Goal: Information Seeking & Learning: Learn about a topic

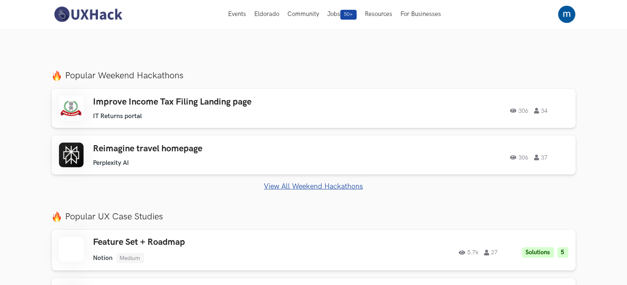
scroll to position [251, 0]
click at [313, 112] on ul "IT Returns portal" at bounding box center [209, 116] width 233 height 8
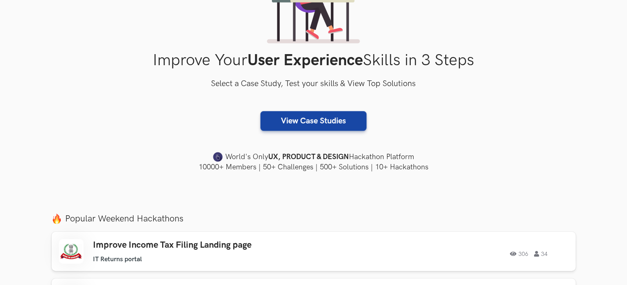
scroll to position [118, 0]
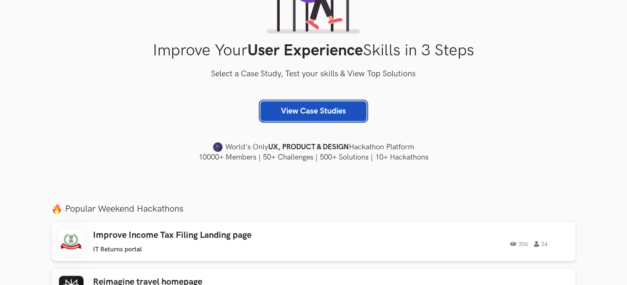
click at [307, 110] on link "View Case Studies" at bounding box center [314, 111] width 106 height 20
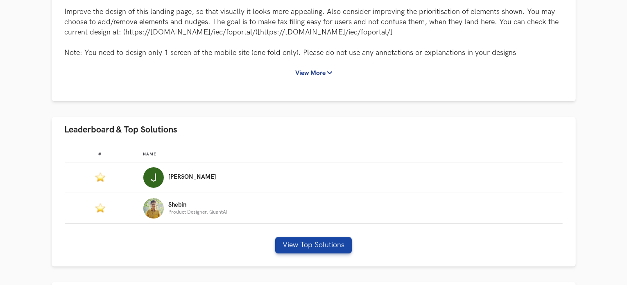
scroll to position [157, 0]
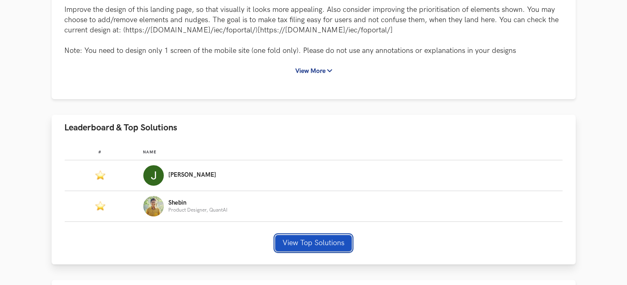
click at [291, 235] on div "# Name #: Name: [PERSON_NAME] #: Name: Shebin Product Designer, QuantAI View To…" at bounding box center [314, 203] width 524 height 124
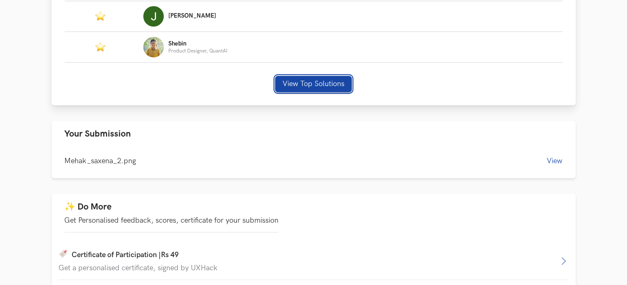
scroll to position [318, 0]
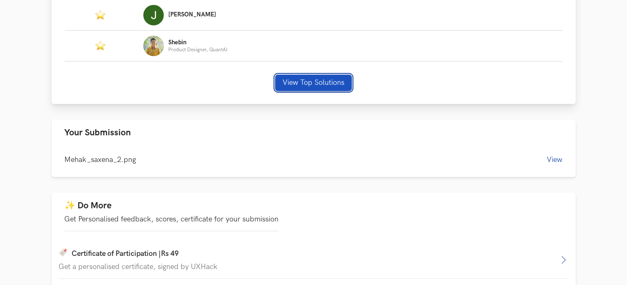
click at [309, 85] on button "View Top Solutions" at bounding box center [313, 83] width 77 height 16
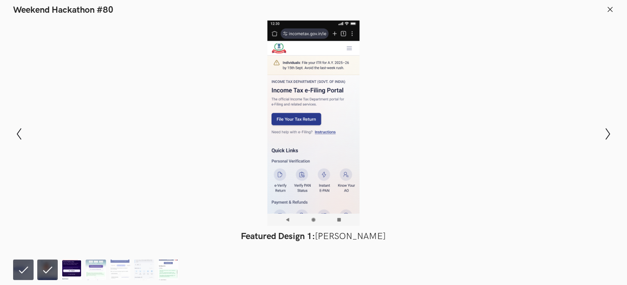
click at [73, 268] on img at bounding box center [71, 269] width 20 height 20
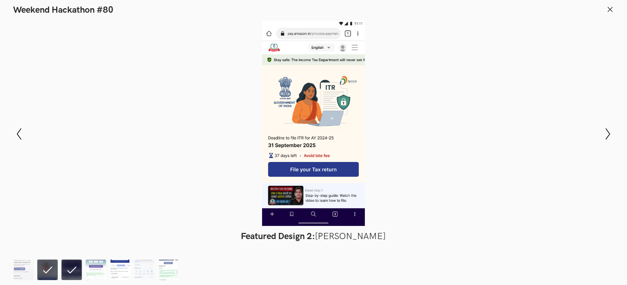
click at [110, 273] on img at bounding box center [120, 269] width 20 height 20
click at [139, 272] on img at bounding box center [144, 269] width 20 height 20
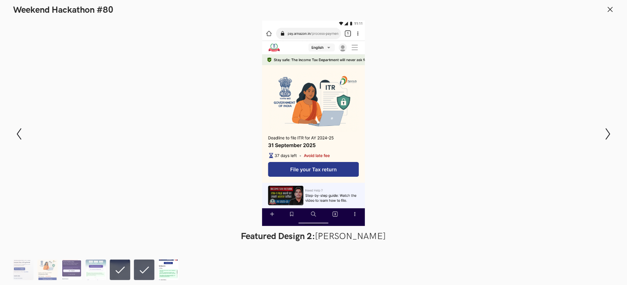
click at [174, 273] on img at bounding box center [168, 269] width 20 height 20
click at [51, 267] on img at bounding box center [47, 269] width 20 height 20
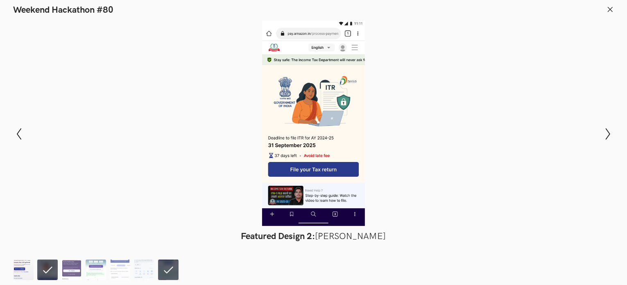
click at [18, 266] on img at bounding box center [23, 269] width 20 height 20
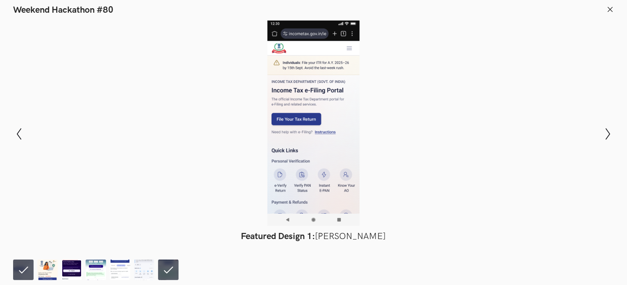
click at [610, 13] on icon at bounding box center [610, 9] width 7 height 7
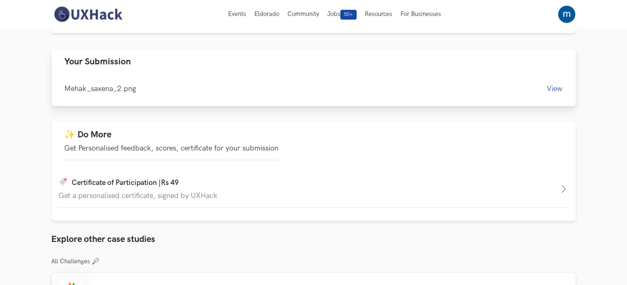
scroll to position [388, 0]
click at [556, 83] on div "Mehak_saxena_2.png View" at bounding box center [314, 91] width 524 height 32
click at [555, 87] on button "View" at bounding box center [555, 89] width 16 height 9
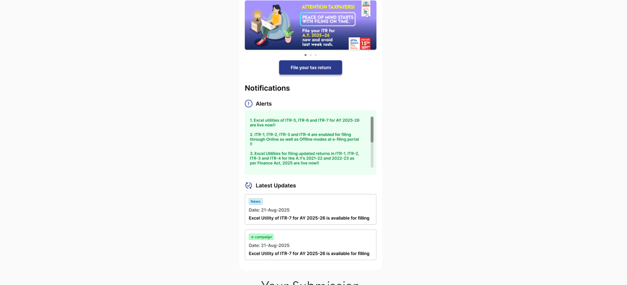
scroll to position [434, 0]
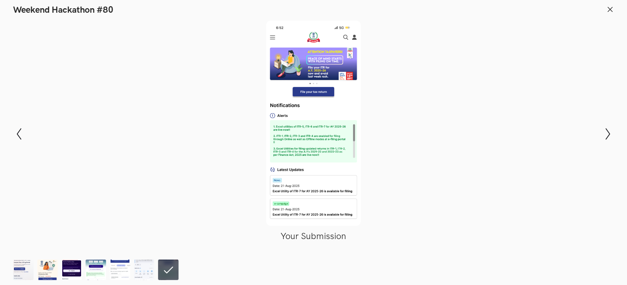
click at [610, 11] on icon at bounding box center [610, 9] width 7 height 7
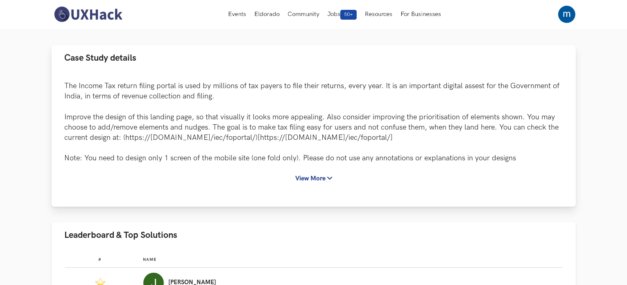
scroll to position [0, 0]
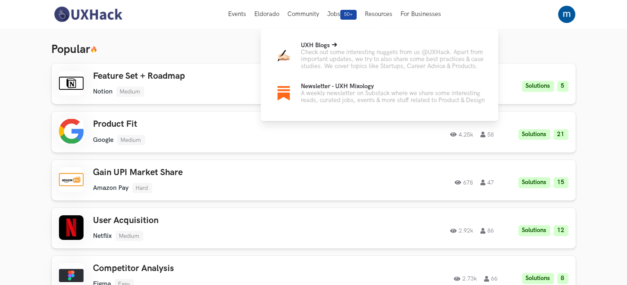
scroll to position [21, 0]
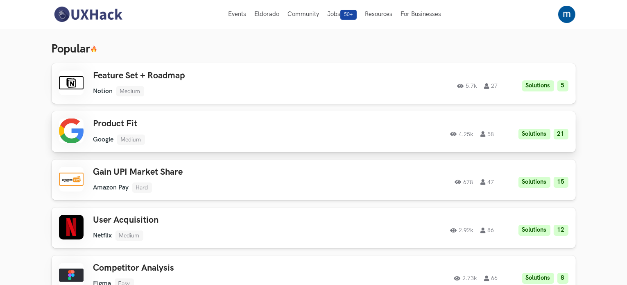
click at [179, 129] on h3 "Product Fit" at bounding box center [209, 123] width 233 height 11
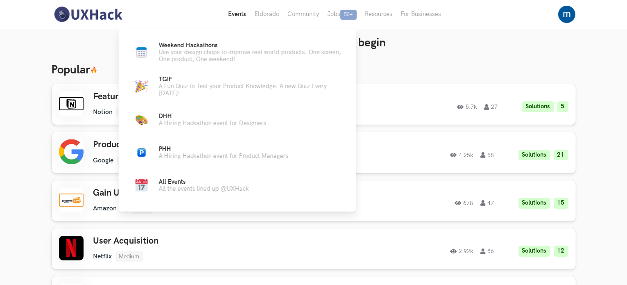
click at [247, 14] on button "Events Live" at bounding box center [237, 14] width 26 height 29
click at [222, 59] on p "Use your design chops to improve real world products. One screen, One product, …" at bounding box center [251, 56] width 184 height 14
click at [221, 44] on icon at bounding box center [222, 44] width 5 height 5
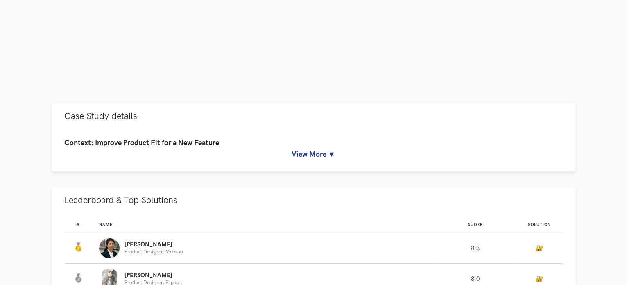
scroll to position [318, 0]
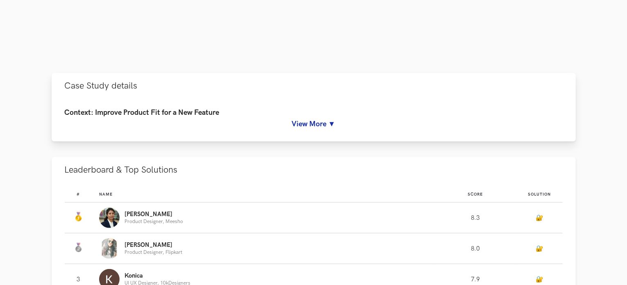
click at [300, 121] on link "View More ▼" at bounding box center [314, 124] width 498 height 9
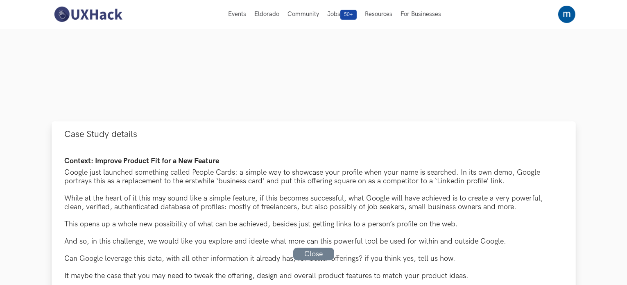
scroll to position [0, 0]
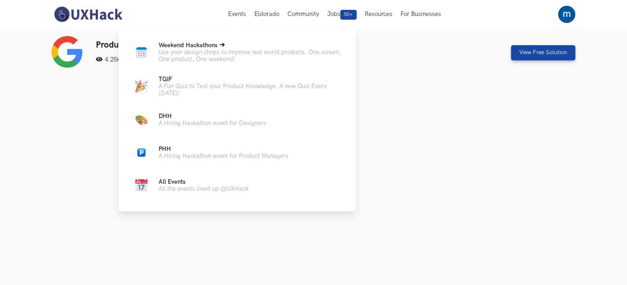
click at [203, 54] on p "Use your design chops to improve real world products. One screen, One product, …" at bounding box center [251, 56] width 184 height 14
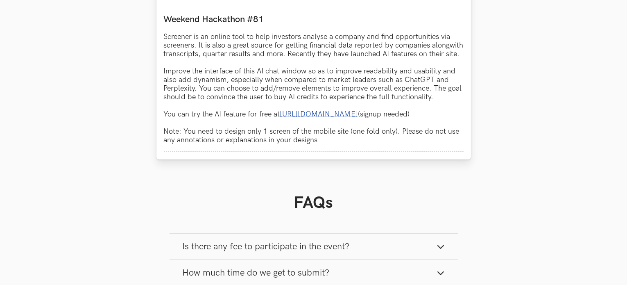
scroll to position [765, 0]
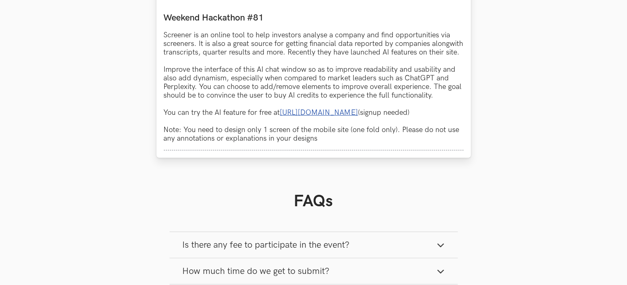
click at [334, 117] on link "[URL][DOMAIN_NAME]" at bounding box center [319, 112] width 78 height 9
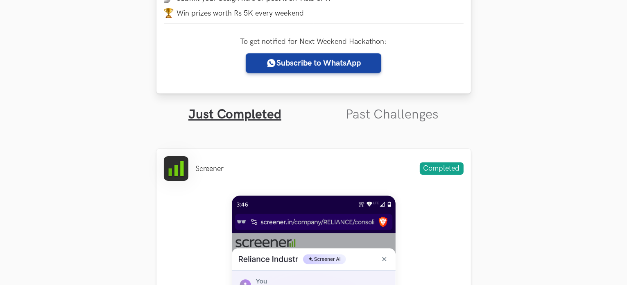
scroll to position [222, 0]
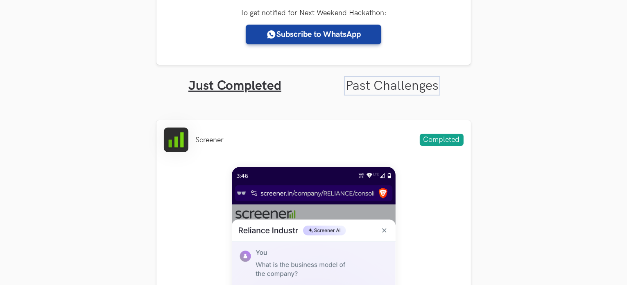
click at [385, 86] on link "Past Challenges" at bounding box center [392, 86] width 93 height 16
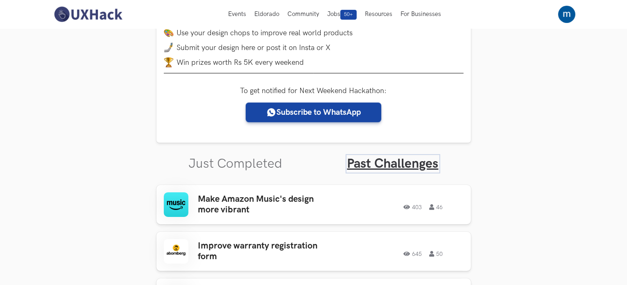
scroll to position [116, 0]
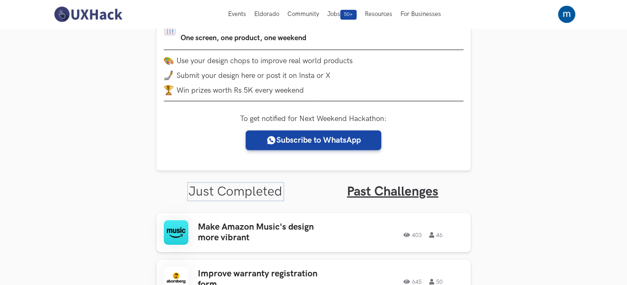
click at [249, 190] on link "Just Completed" at bounding box center [236, 192] width 94 height 16
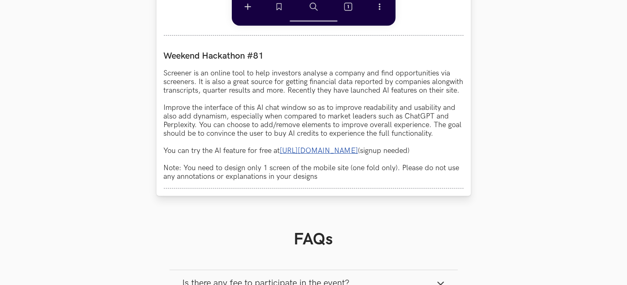
scroll to position [768, 0]
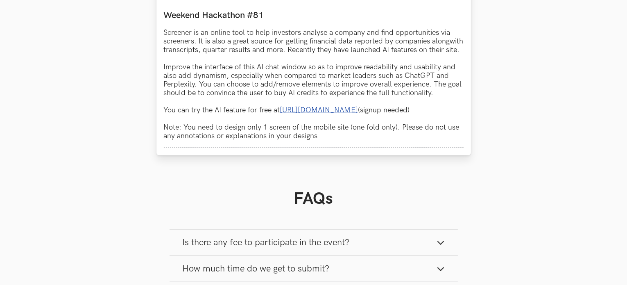
click at [303, 202] on h1 "FAQs" at bounding box center [314, 199] width 288 height 20
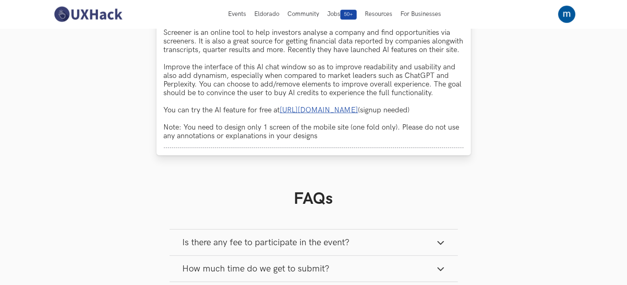
scroll to position [732, 0]
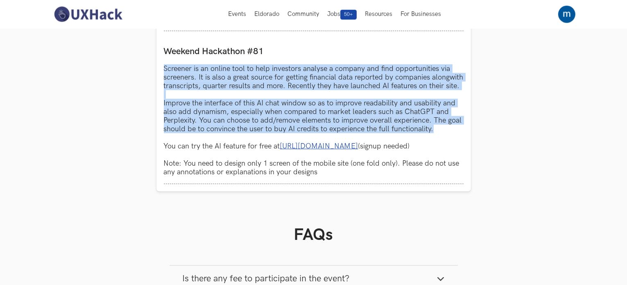
drag, startPoint x: 436, startPoint y: 142, endPoint x: 154, endPoint y: 62, distance: 293.1
copy p "Screener is an online tool to help investors analyse a company and find opportu…"
